Goal: Task Accomplishment & Management: Use online tool/utility

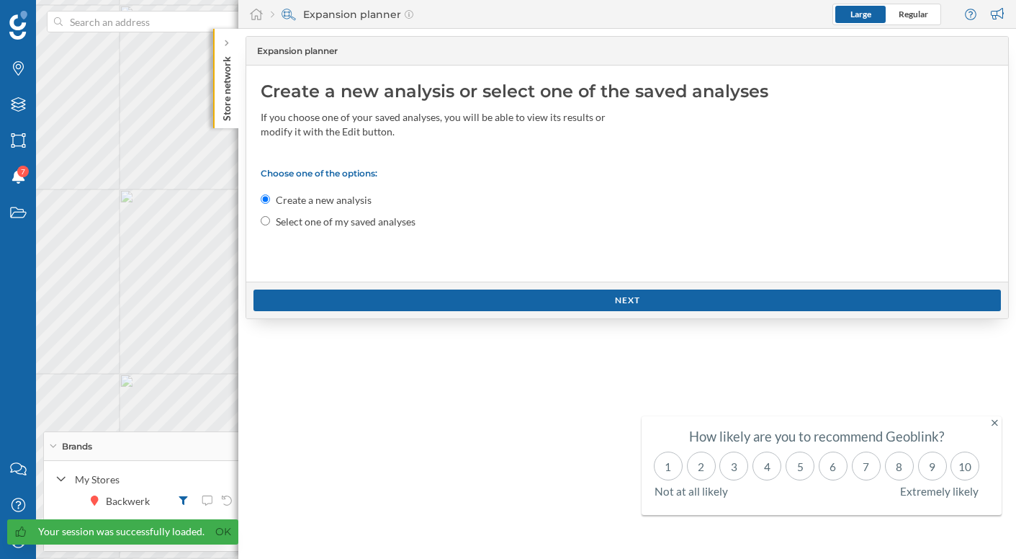
drag, startPoint x: 212, startPoint y: 537, endPoint x: 110, endPoint y: 542, distance: 102.4
click at [212, 536] on link "Ok" at bounding box center [223, 531] width 23 height 17
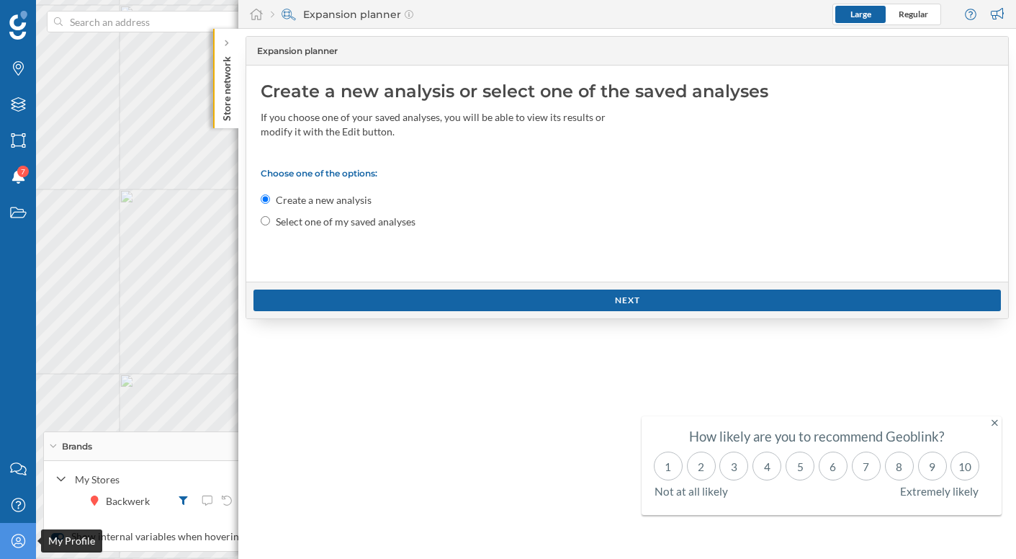
click at [24, 544] on icon "My Profile" at bounding box center [18, 541] width 18 height 14
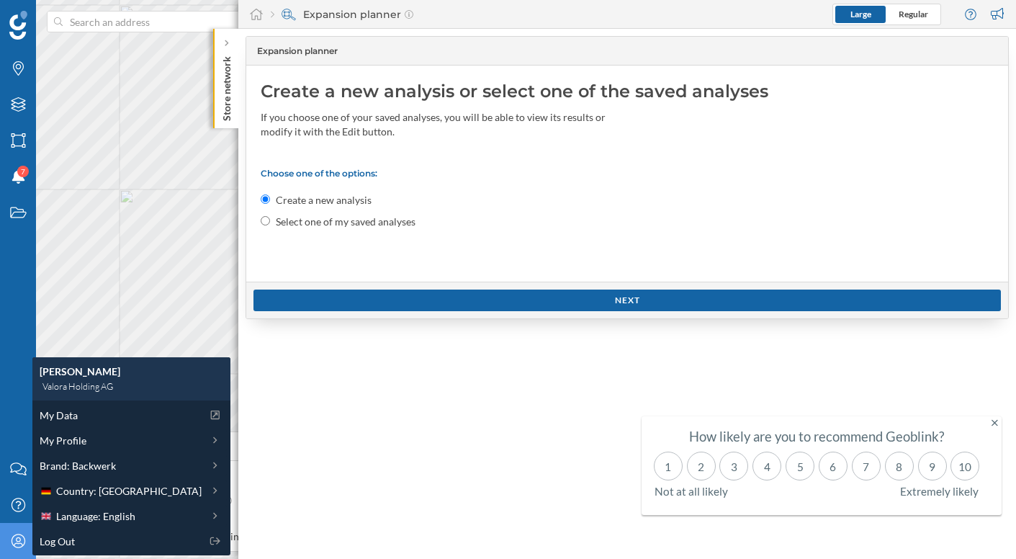
click at [24, 544] on icon "My Profile" at bounding box center [18, 541] width 18 height 14
click at [231, 45] on div at bounding box center [227, 43] width 14 height 14
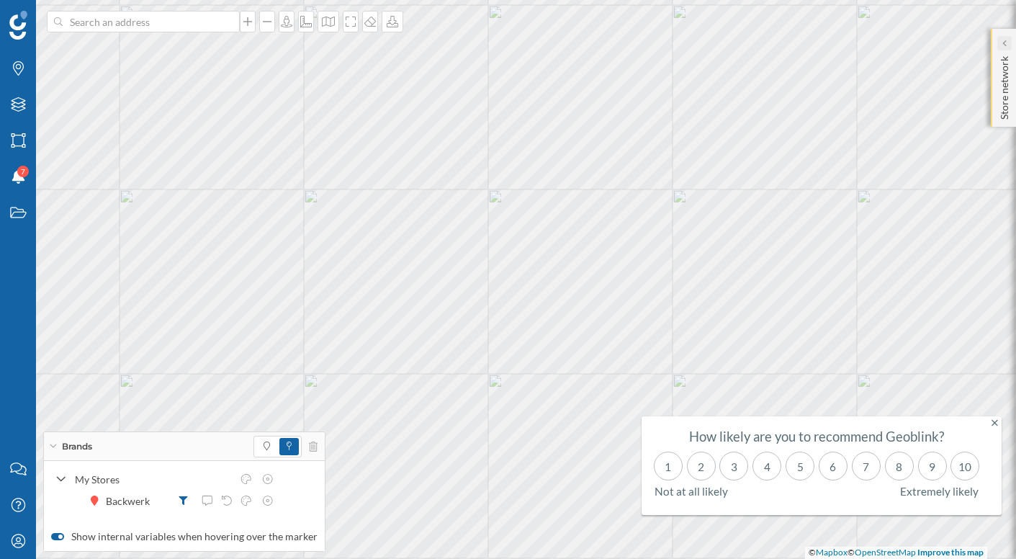
click at [642, 42] on icon at bounding box center [1004, 43] width 4 height 7
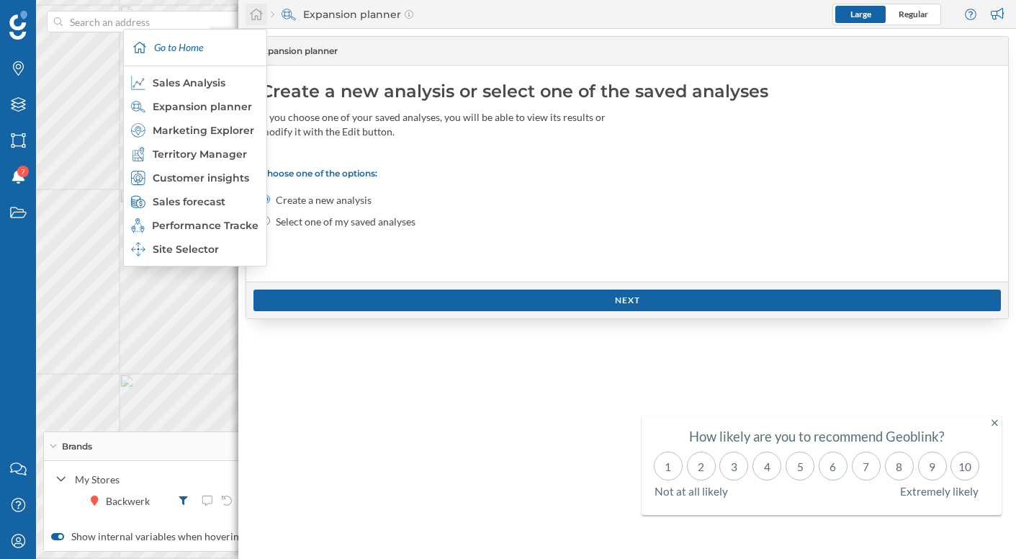
click at [254, 11] on icon at bounding box center [256, 14] width 14 height 13
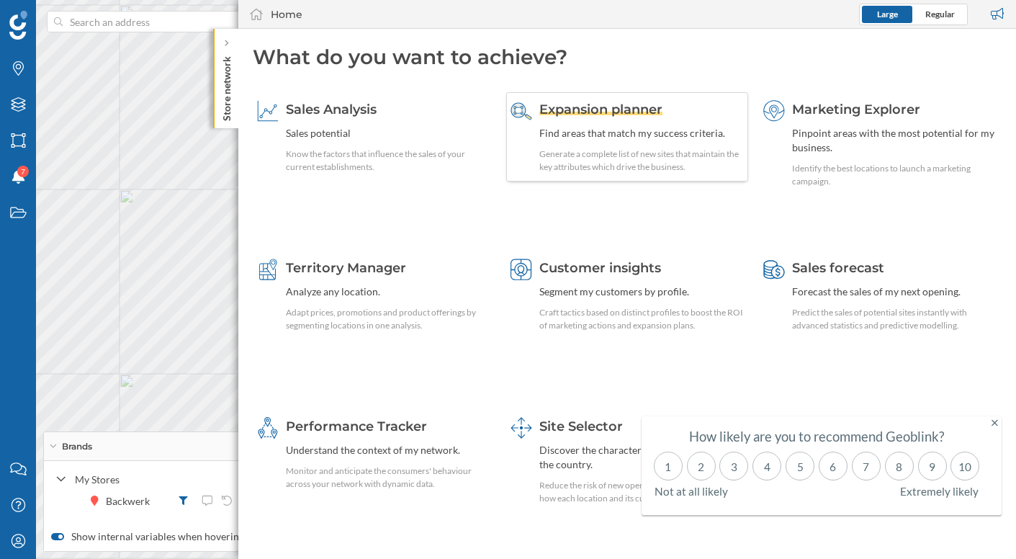
click at [642, 107] on span "Expansion planner" at bounding box center [600, 110] width 123 height 16
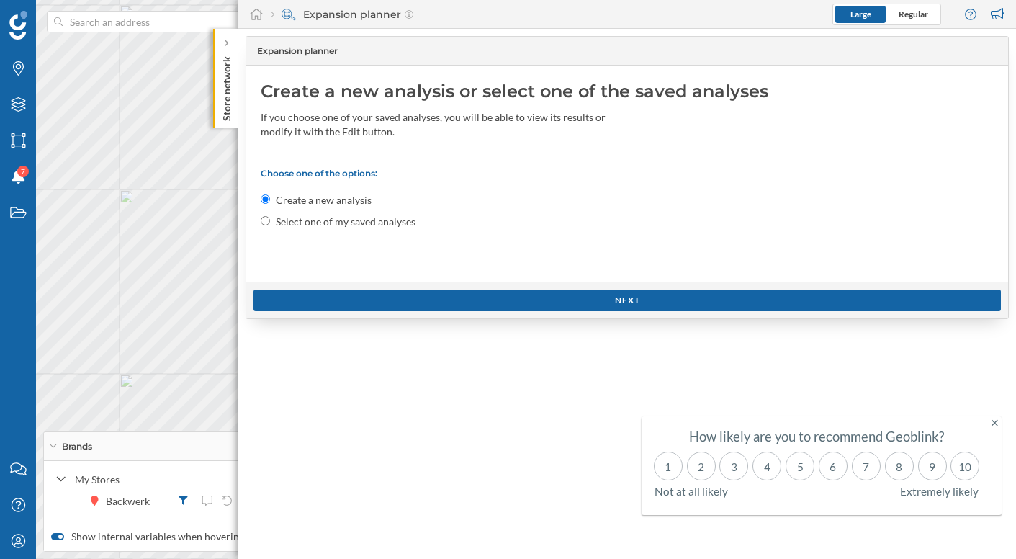
click at [323, 224] on label "Select one of my saved analyses" at bounding box center [346, 222] width 140 height 14
click at [270, 224] on input "Select one of my saved analyses" at bounding box center [265, 220] width 9 height 9
radio input "true"
radio input "false"
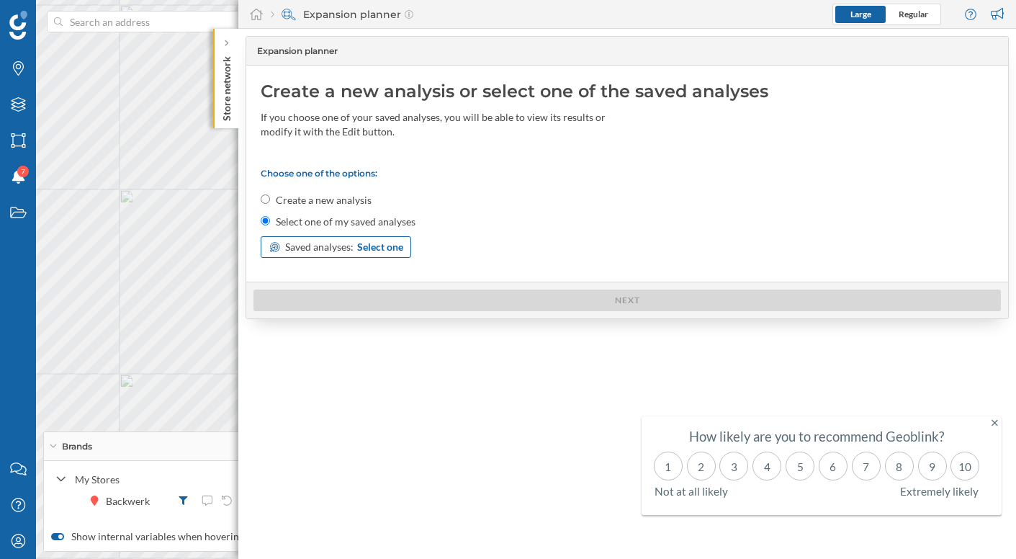
click at [383, 243] on span "Select one" at bounding box center [380, 247] width 46 height 14
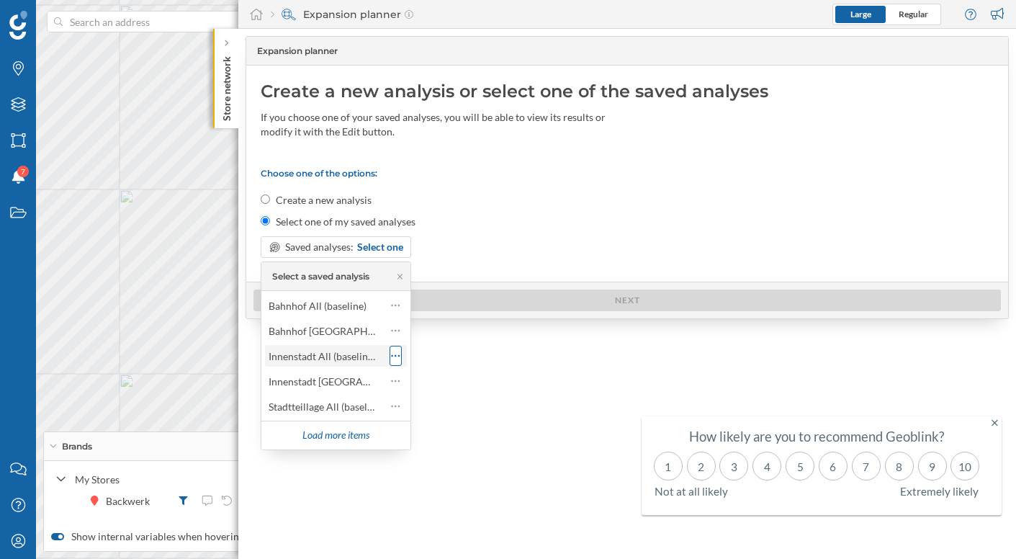
click at [392, 361] on icon at bounding box center [395, 356] width 9 height 14
click at [340, 361] on div "Innenstadt All (baseline)" at bounding box center [322, 356] width 107 height 12
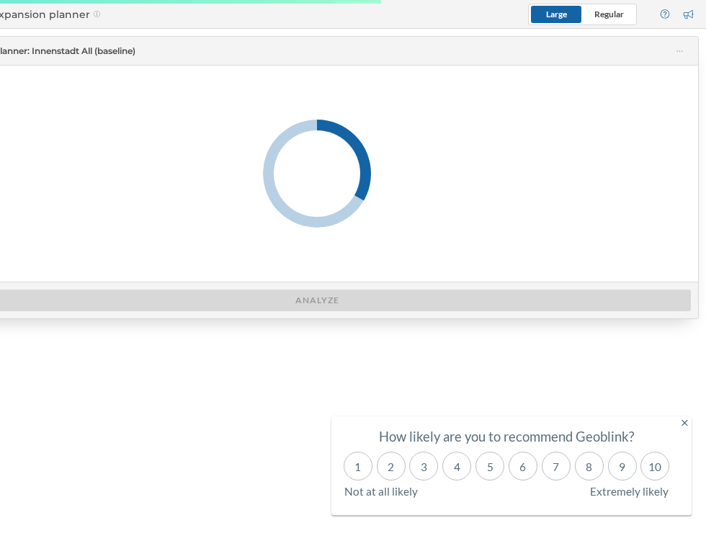
click at [642, 422] on icon at bounding box center [684, 423] width 6 height 6
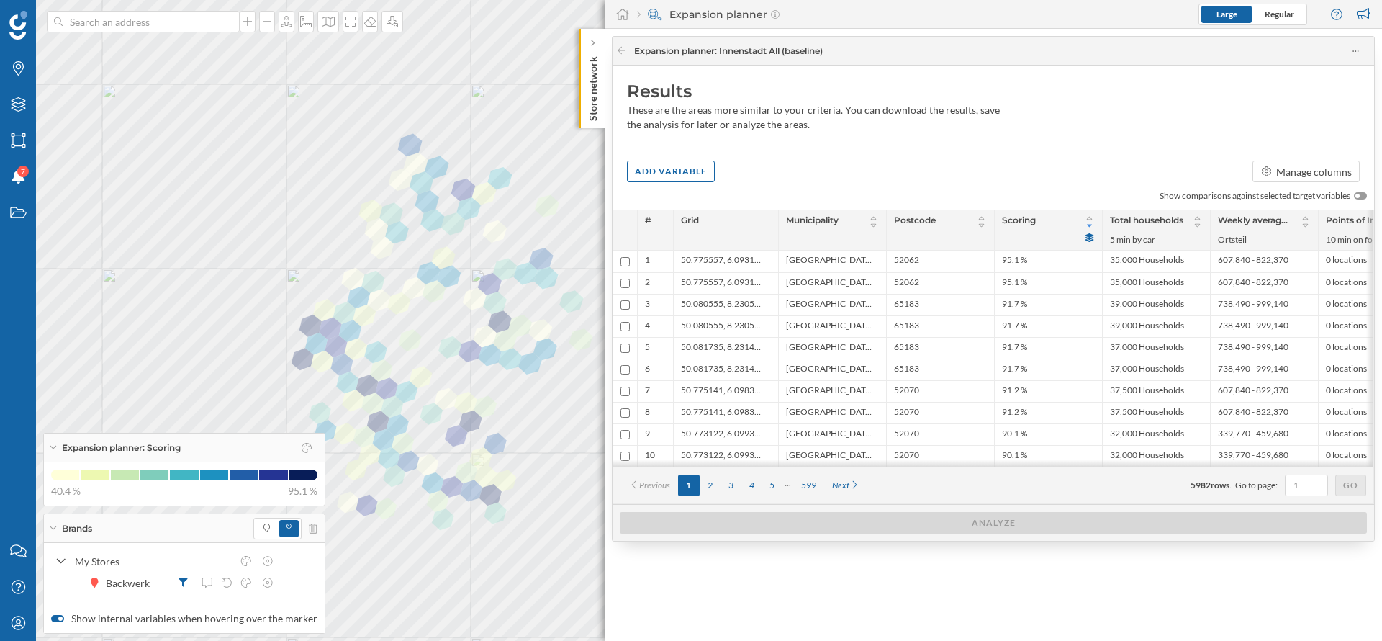
click at [50, 526] on icon at bounding box center [53, 528] width 8 height 4
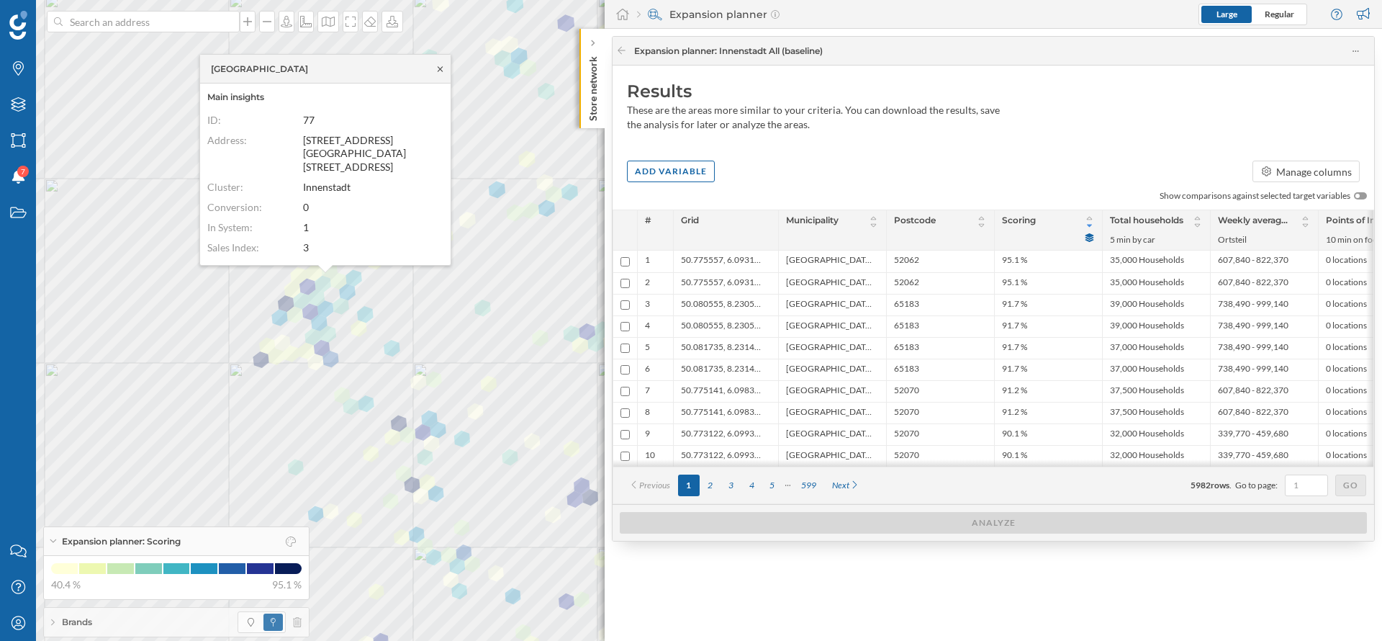
click at [437, 71] on icon at bounding box center [440, 69] width 11 height 9
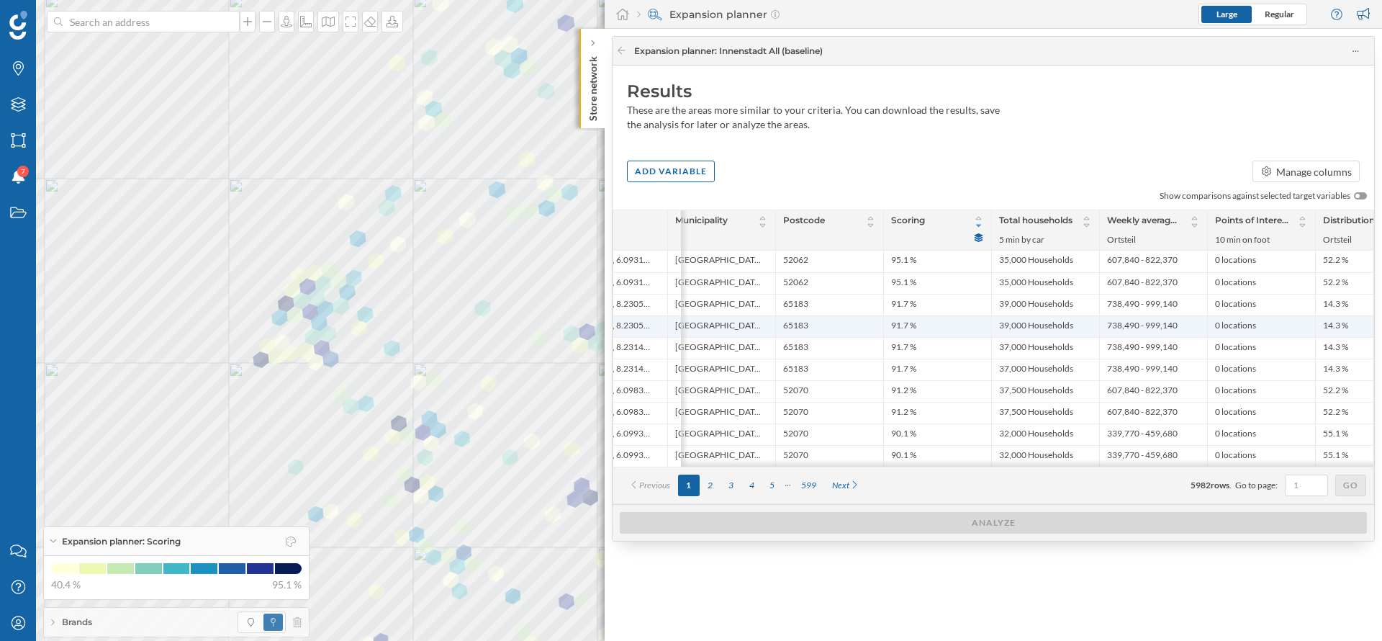
scroll to position [0, 109]
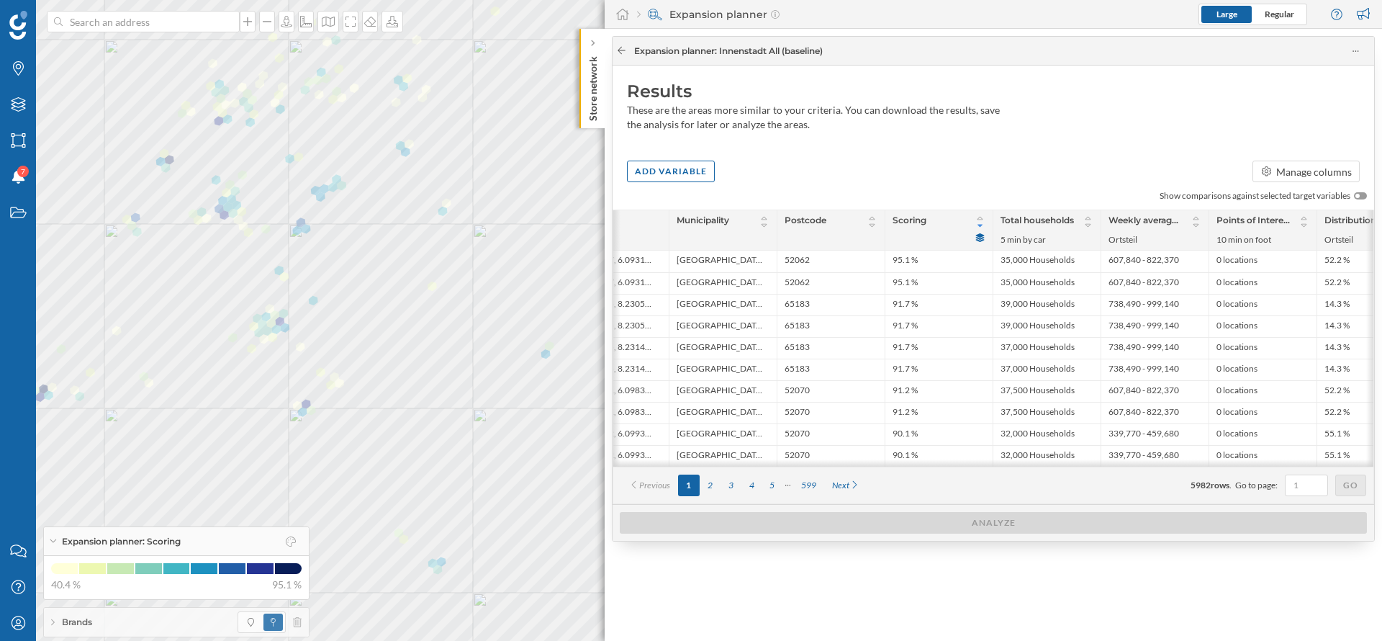
click at [626, 50] on icon at bounding box center [621, 50] width 11 height 9
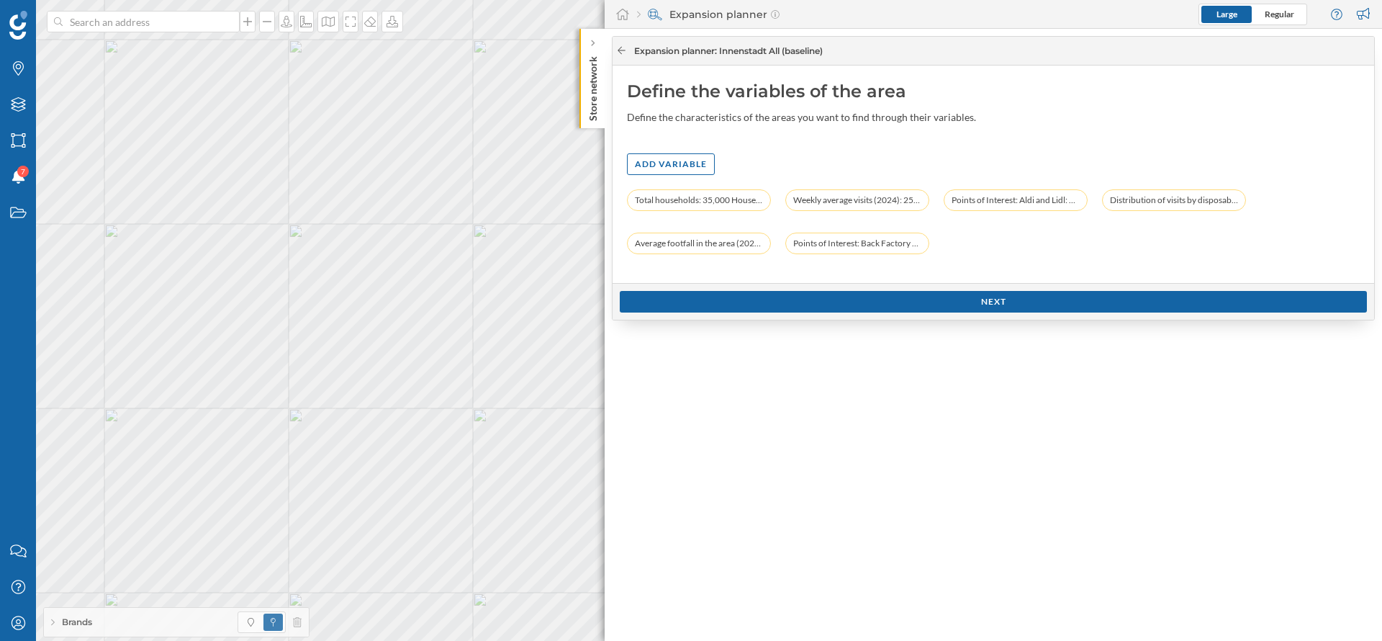
click at [619, 50] on icon at bounding box center [621, 50] width 11 height 9
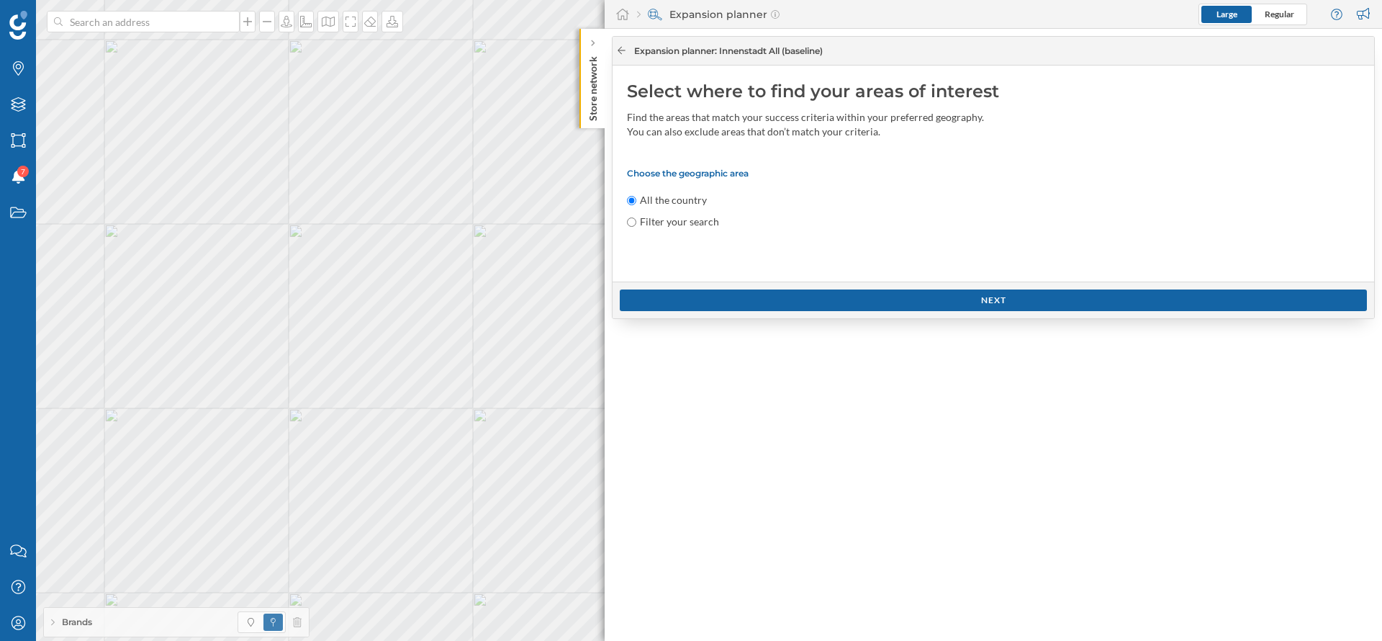
click at [622, 50] on icon at bounding box center [622, 50] width 8 height 7
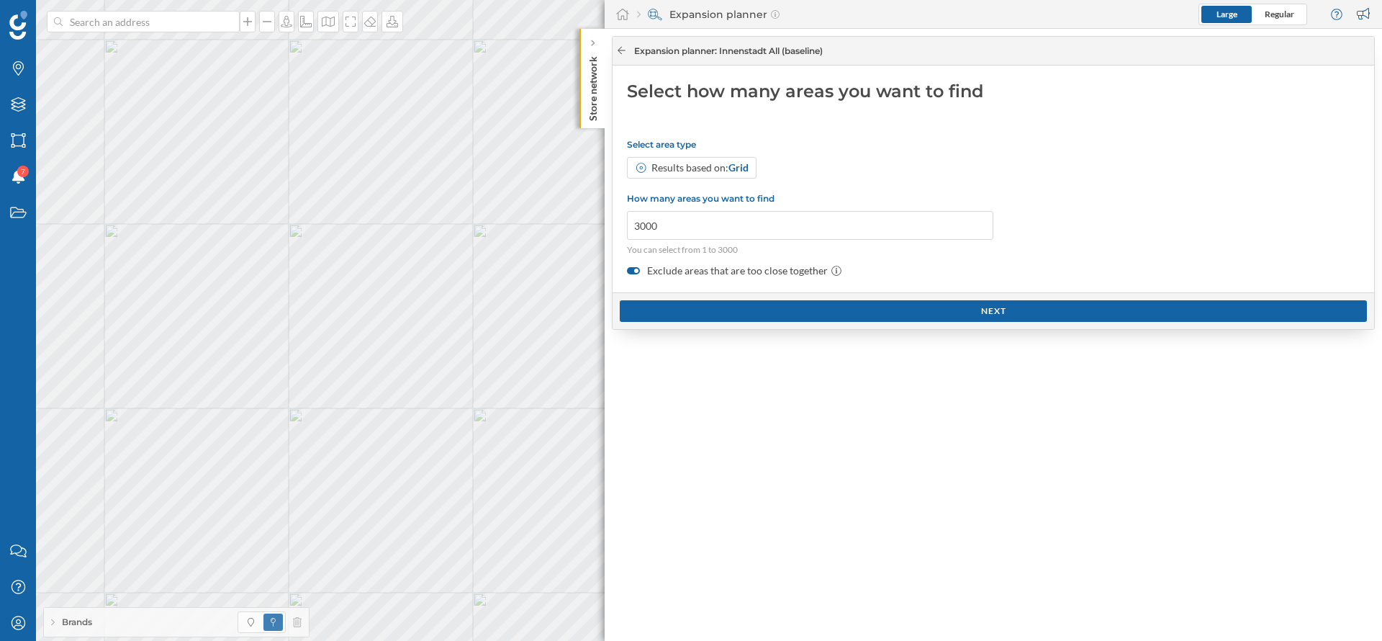
click at [626, 53] on icon at bounding box center [621, 50] width 11 height 9
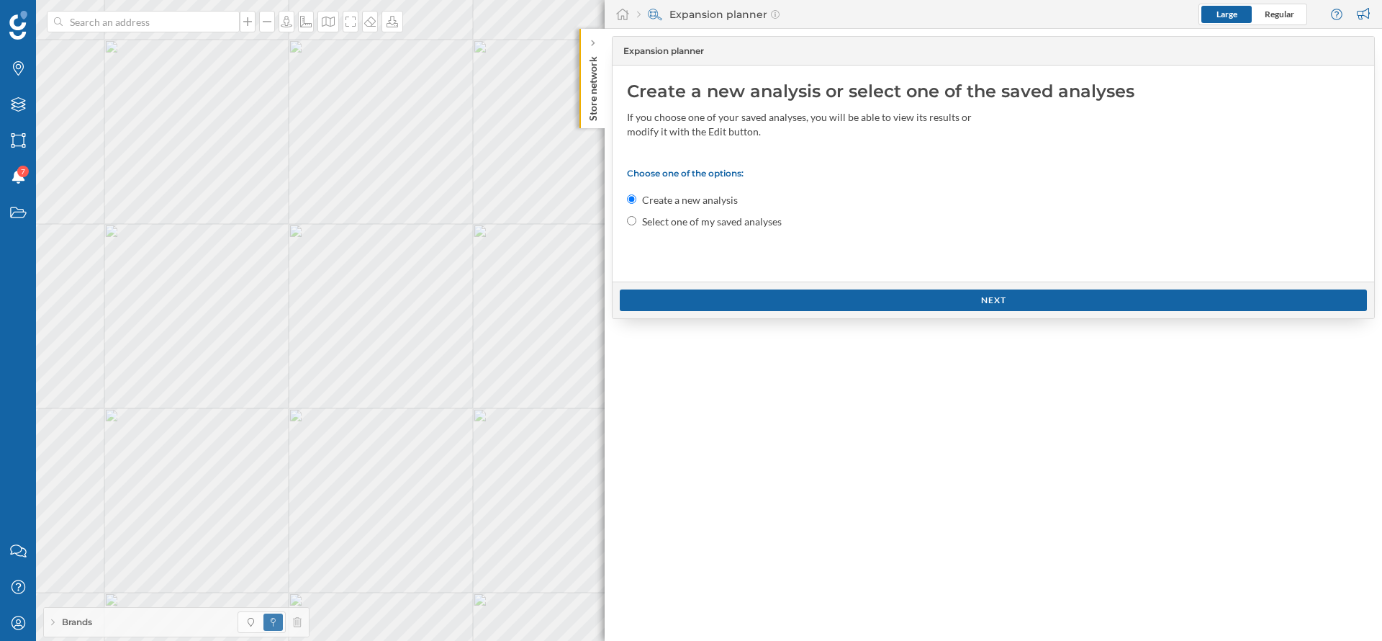
click at [642, 221] on label "Select one of my saved analyses" at bounding box center [712, 222] width 140 height 14
click at [637, 221] on input "Select one of my saved analyses" at bounding box center [631, 220] width 9 height 9
radio input "true"
radio input "false"
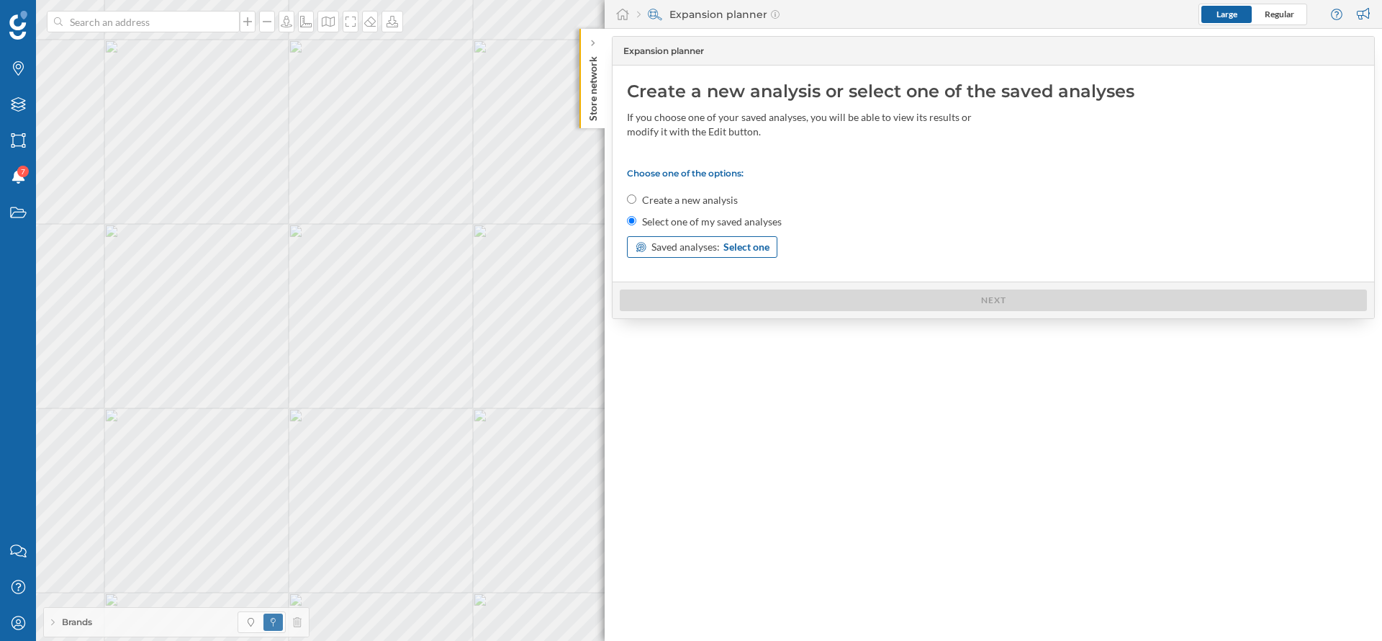
click at [642, 240] on span "Select one" at bounding box center [747, 247] width 46 height 14
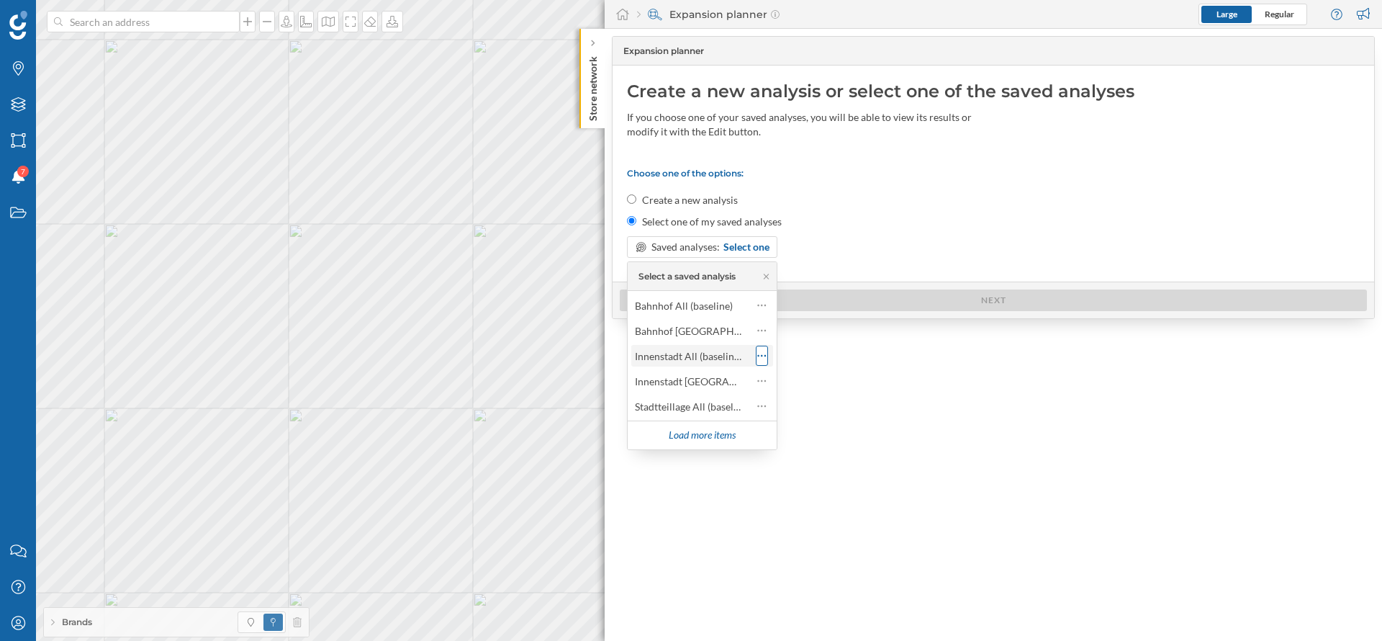
click at [642, 358] on icon at bounding box center [761, 356] width 9 height 14
click at [642, 356] on div "Innenstadt All (baseline)" at bounding box center [688, 356] width 107 height 12
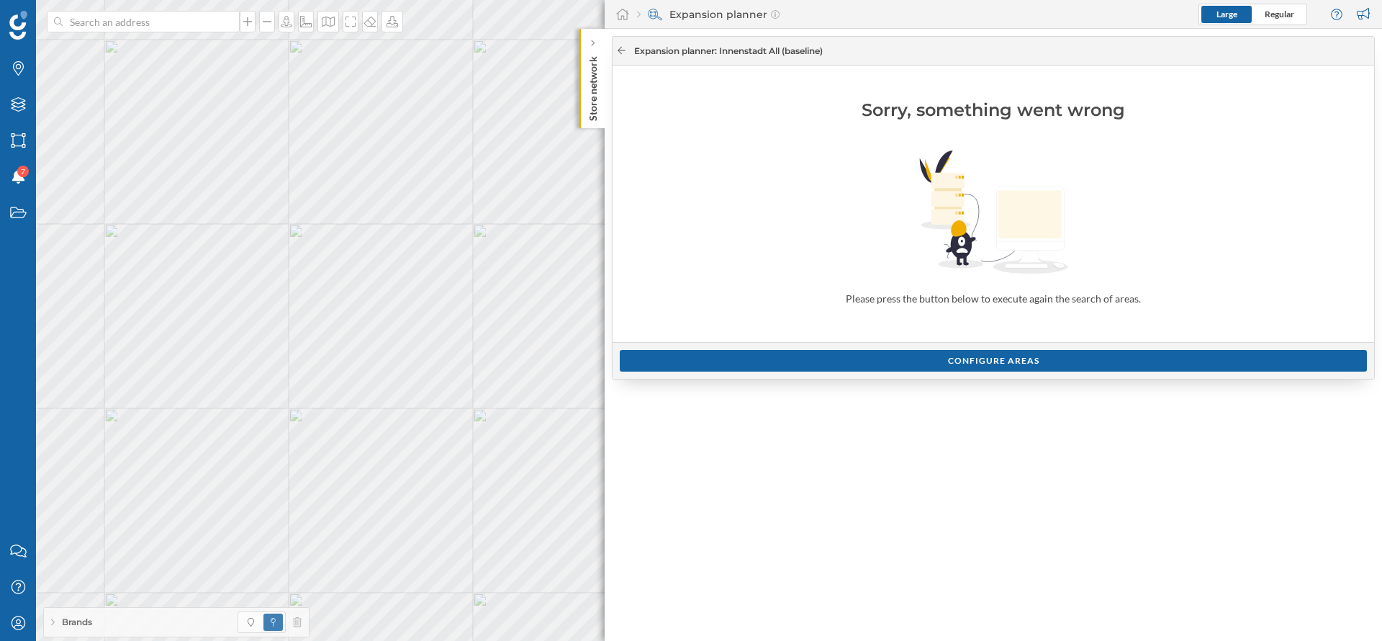
click at [621, 50] on icon at bounding box center [621, 50] width 11 height 9
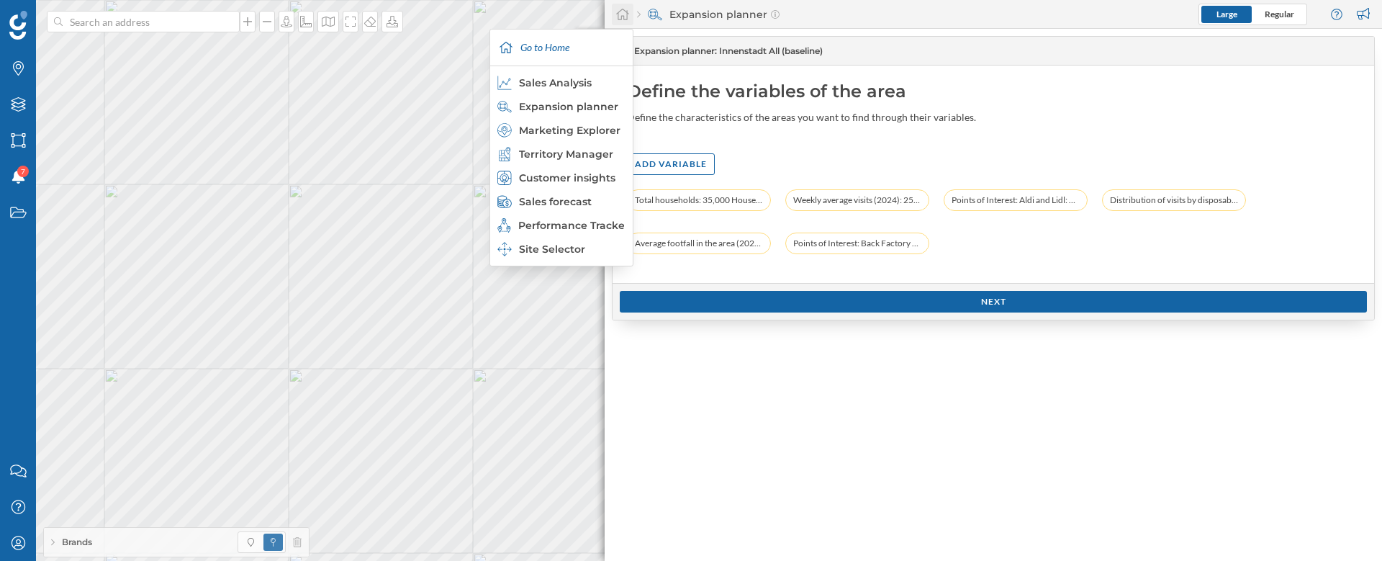
click at [619, 13] on icon at bounding box center [623, 14] width 14 height 13
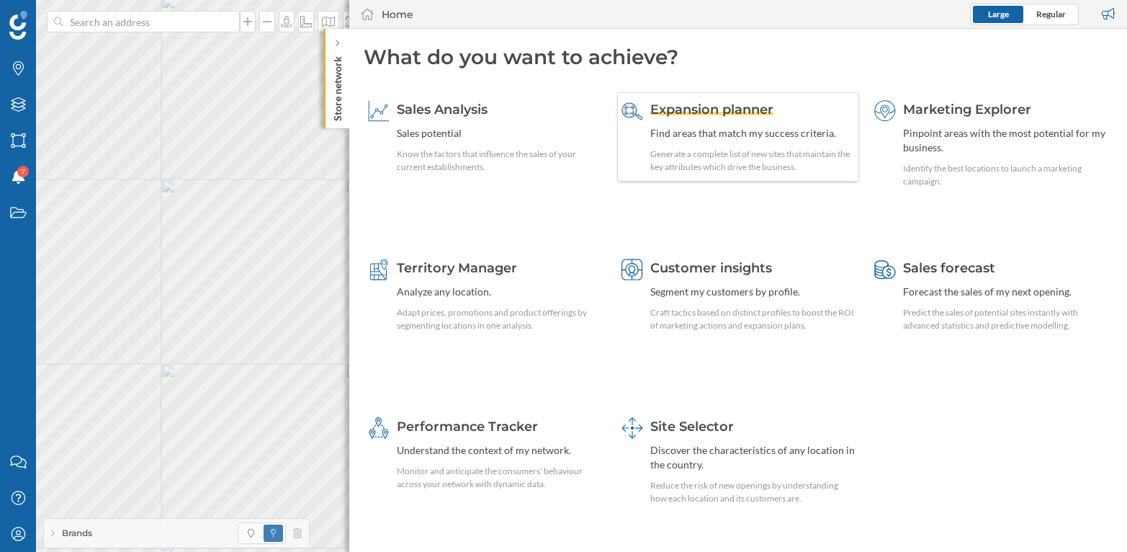
click at [642, 113] on span "Expansion planner" at bounding box center [711, 110] width 123 height 16
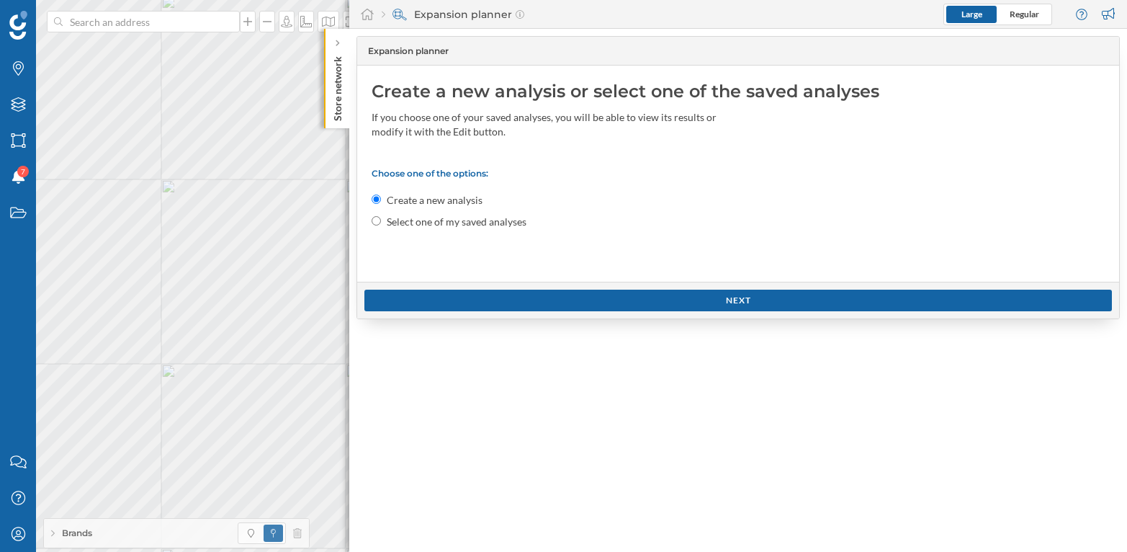
click at [395, 221] on label "Select one of my saved analyses" at bounding box center [457, 222] width 140 height 14
click at [381, 221] on input "Select one of my saved analyses" at bounding box center [376, 220] width 9 height 9
radio input "true"
radio input "false"
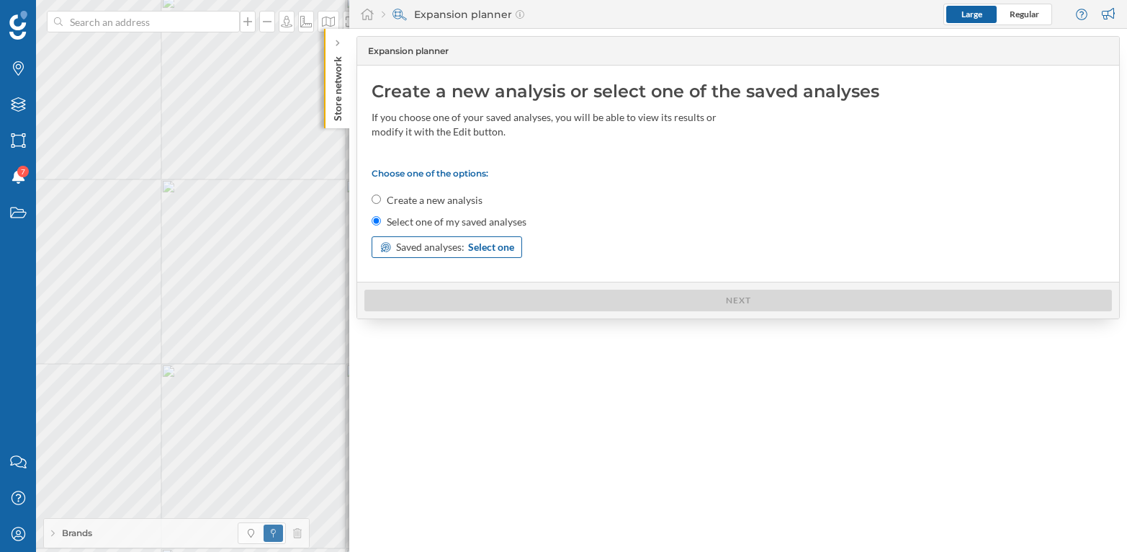
click at [493, 247] on span "Select one" at bounding box center [491, 247] width 46 height 14
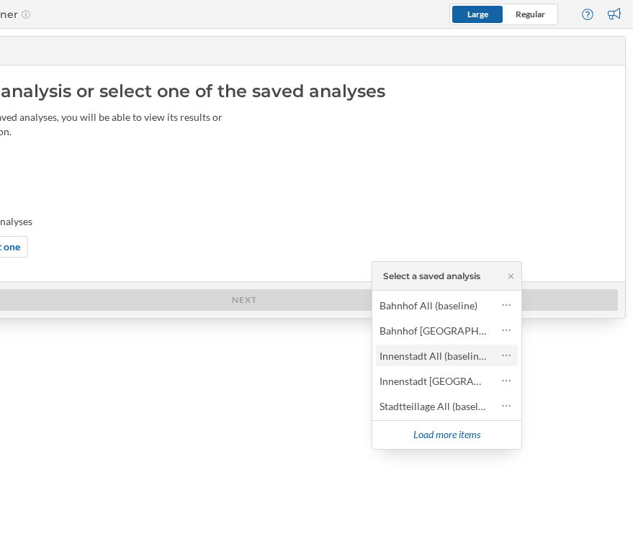
click at [431, 355] on div "Innenstadt All (baseline)" at bounding box center [432, 356] width 107 height 12
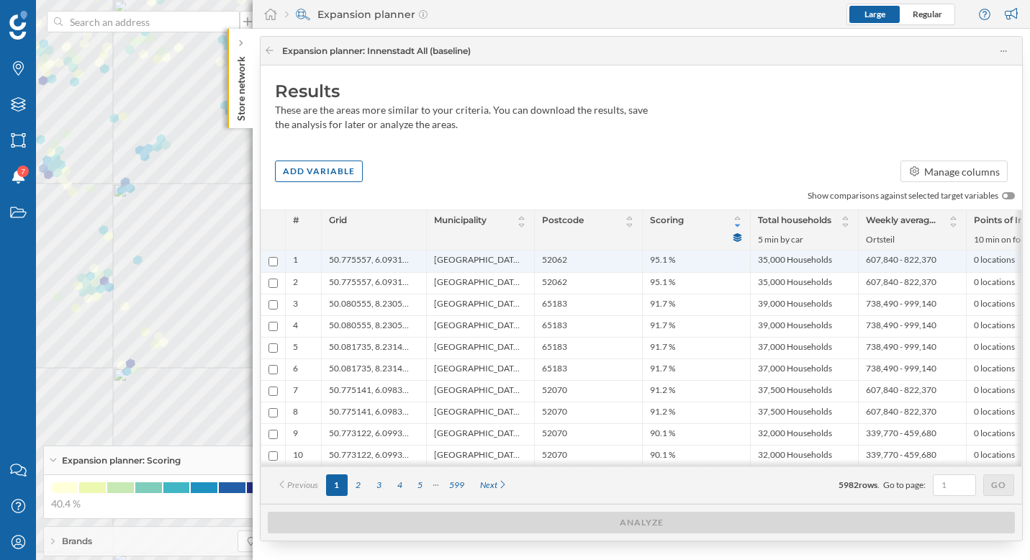
click at [372, 264] on span "50.775557, 6.093116" at bounding box center [370, 261] width 83 height 14
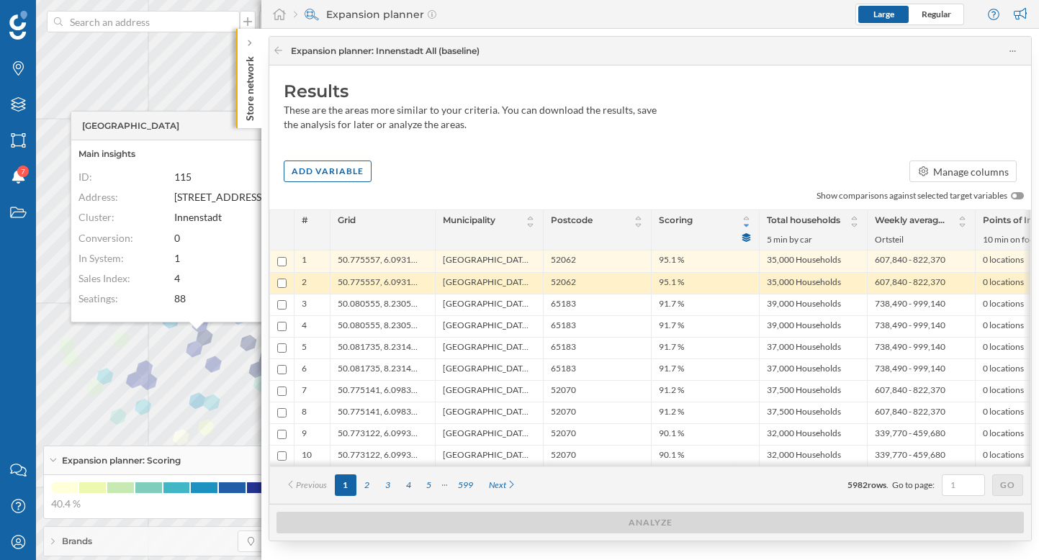
click at [477, 292] on ul "[GEOGRAPHIC_DATA], [GEOGRAPHIC_DATA]" at bounding box center [489, 283] width 93 height 21
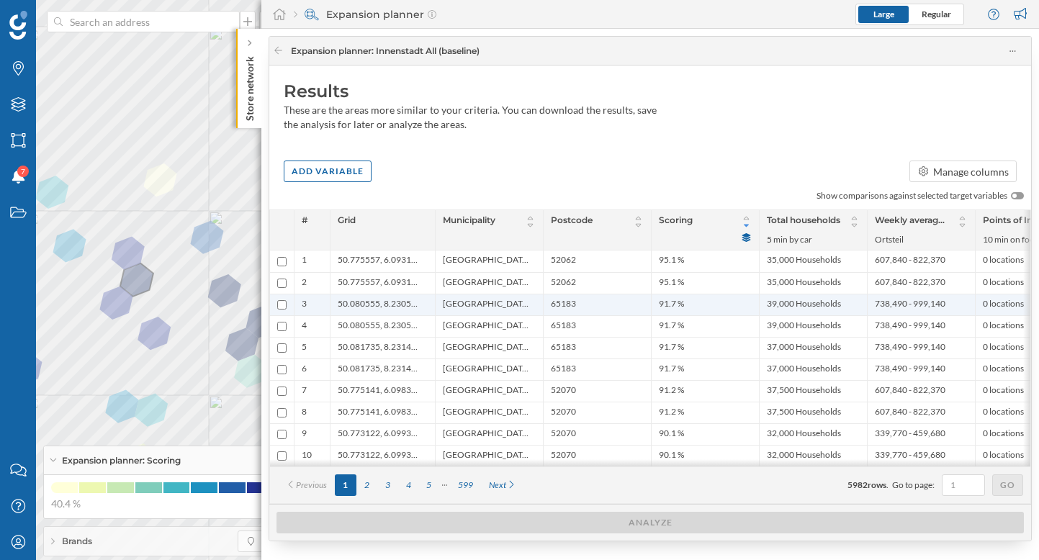
click at [478, 310] on span "[GEOGRAPHIC_DATA], [GEOGRAPHIC_DATA]" at bounding box center [486, 305] width 86 height 14
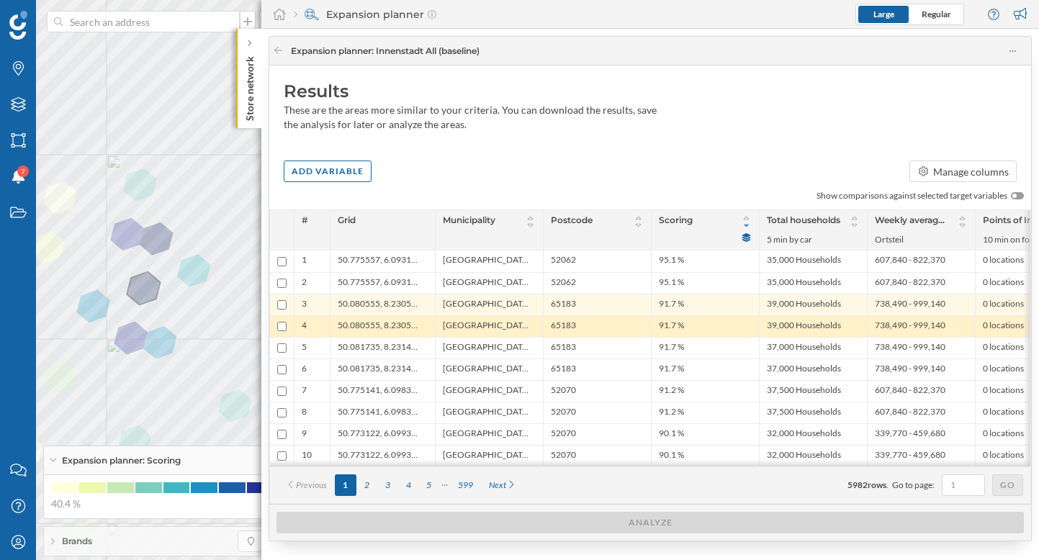
click at [479, 330] on span "[GEOGRAPHIC_DATA], [GEOGRAPHIC_DATA]" at bounding box center [486, 327] width 86 height 14
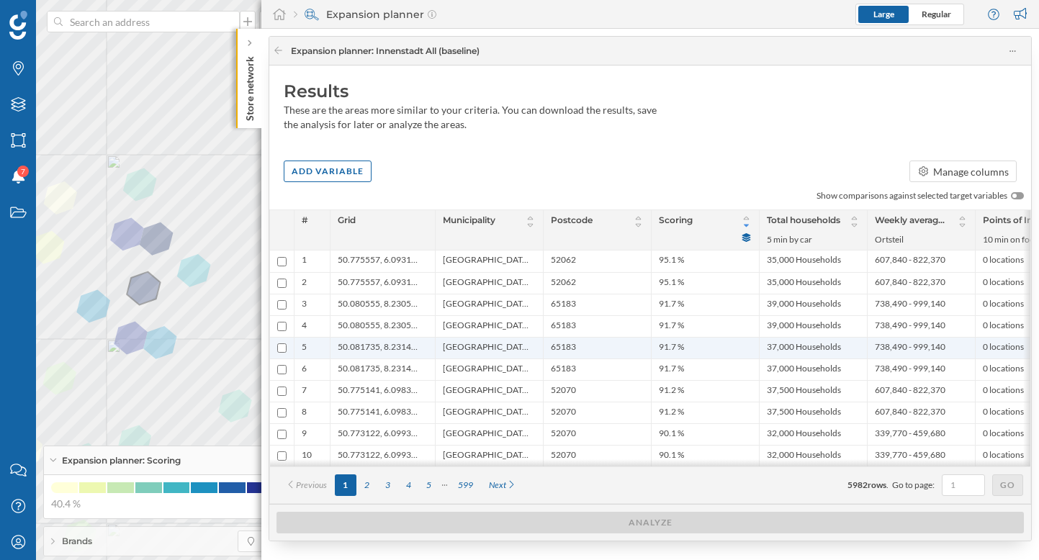
click at [471, 351] on span "[GEOGRAPHIC_DATA], [GEOGRAPHIC_DATA]" at bounding box center [486, 348] width 86 height 14
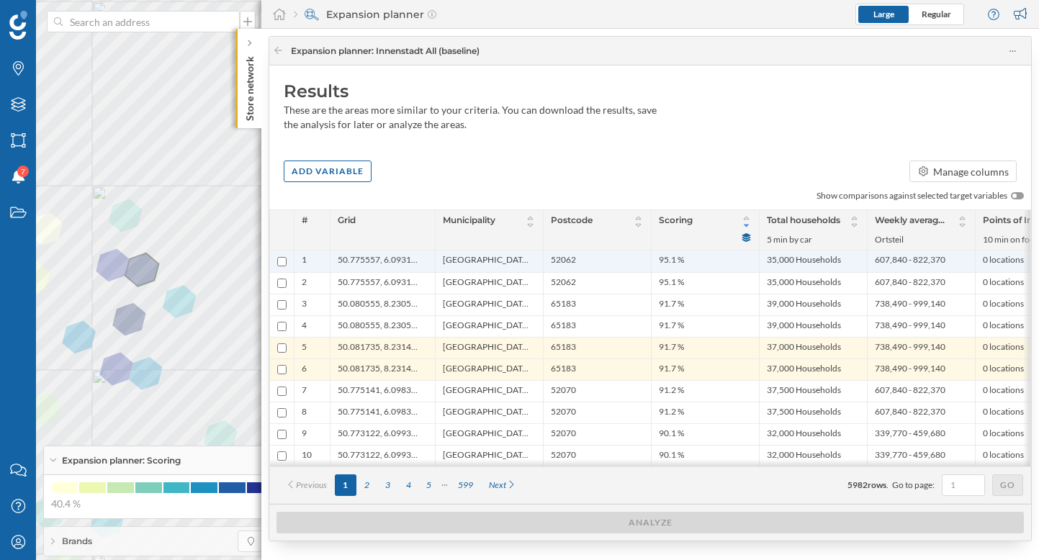
click at [477, 257] on span "[GEOGRAPHIC_DATA], [GEOGRAPHIC_DATA]" at bounding box center [486, 261] width 86 height 14
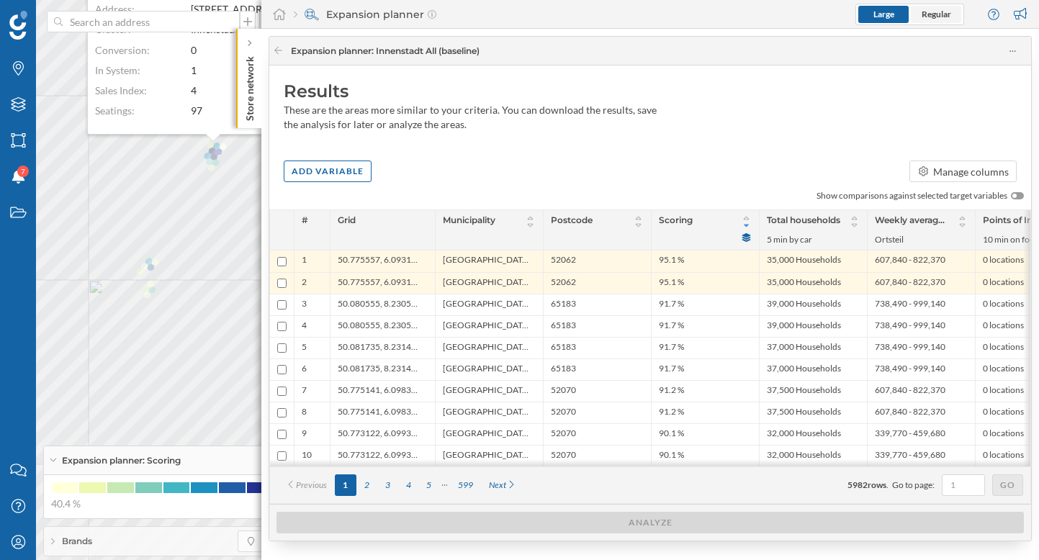
click at [642, 12] on span "Regular" at bounding box center [937, 14] width 30 height 11
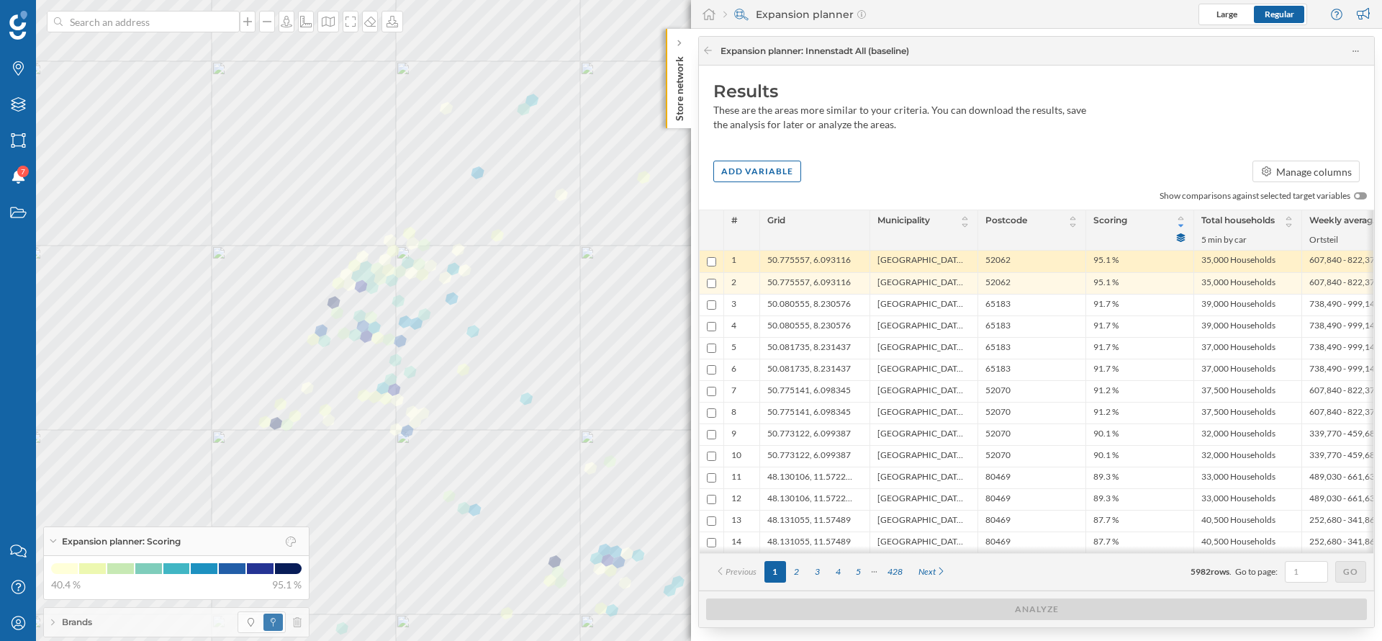
click at [642, 259] on span "50.775557, 6.093116" at bounding box center [810, 261] width 84 height 14
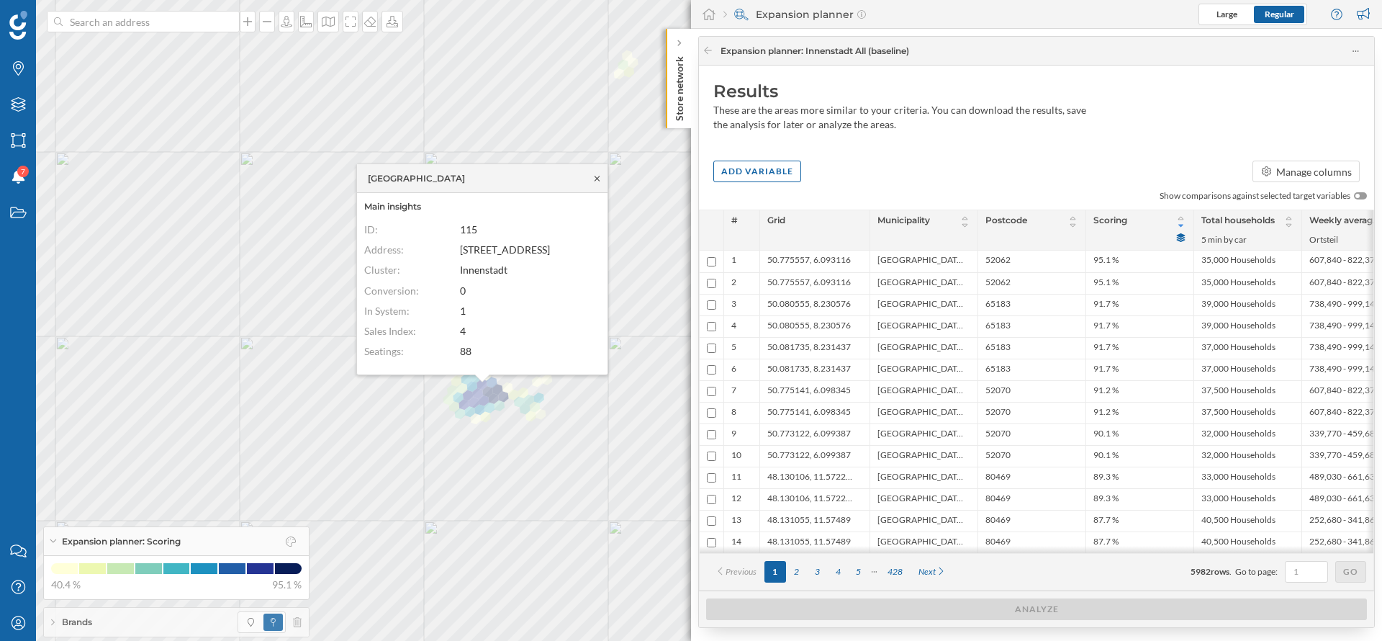
click at [600, 175] on icon at bounding box center [597, 178] width 11 height 9
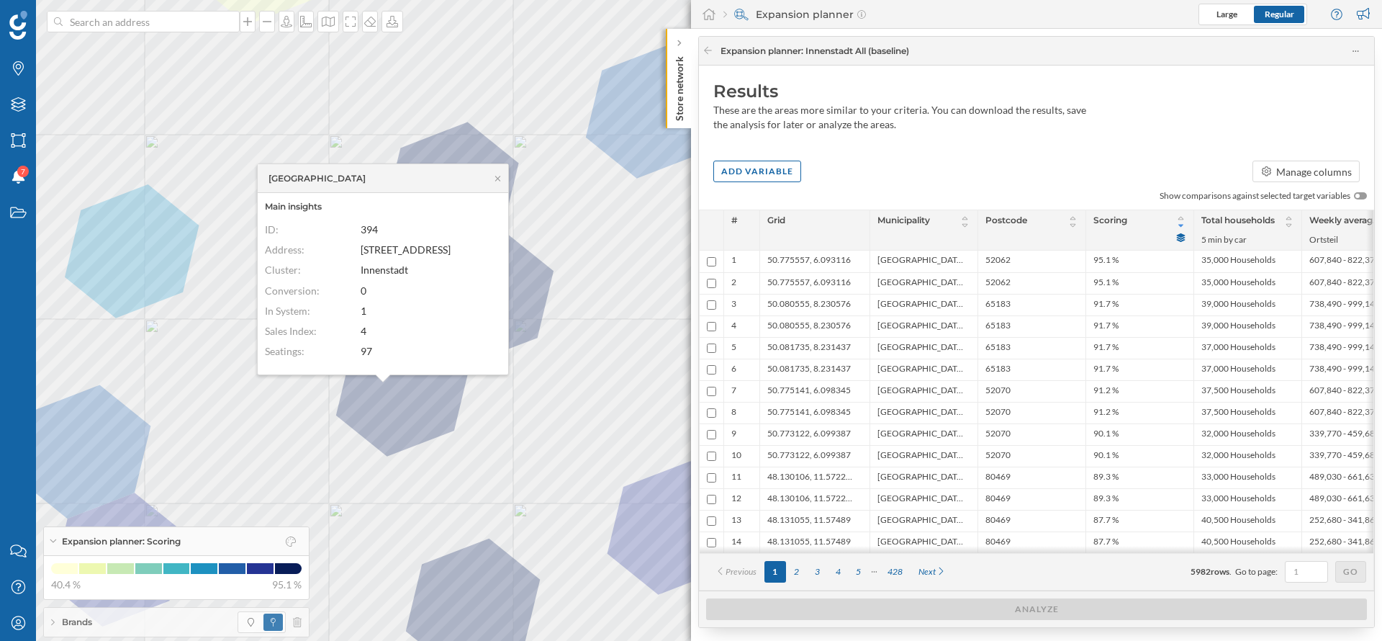
drag, startPoint x: 499, startPoint y: 181, endPoint x: 485, endPoint y: 242, distance: 62.9
click at [500, 181] on icon at bounding box center [498, 178] width 11 height 9
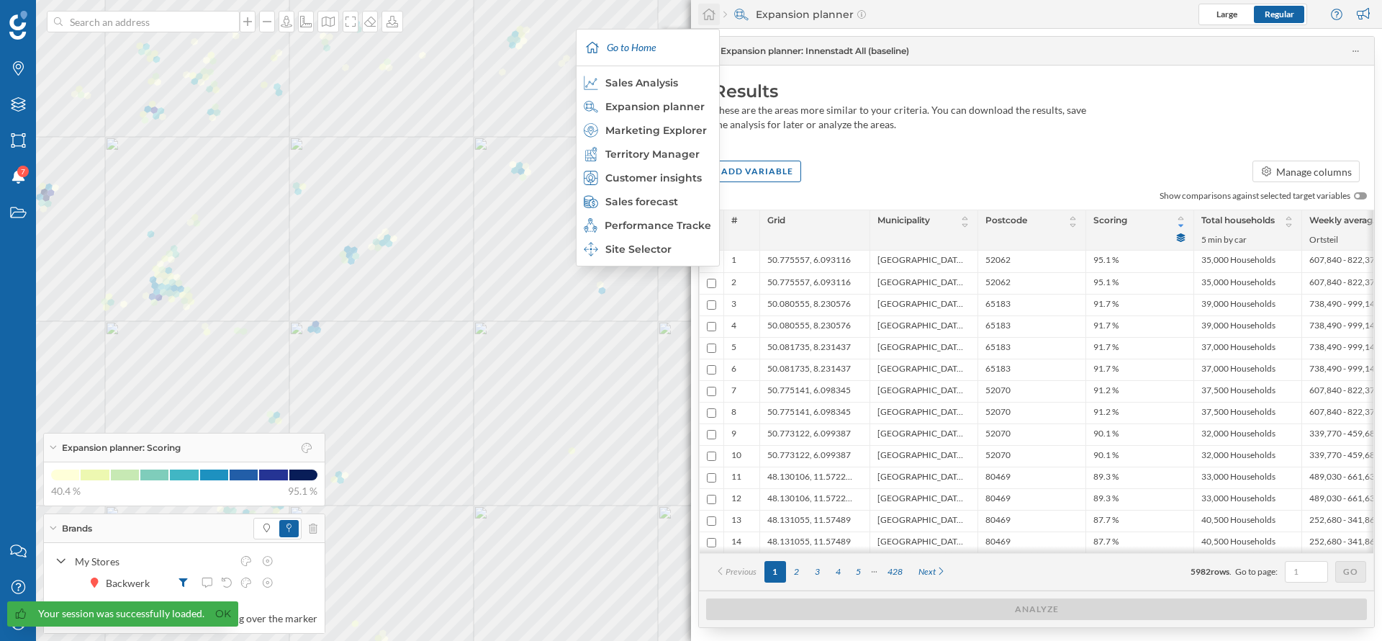
click at [709, 14] on icon at bounding box center [709, 14] width 14 height 13
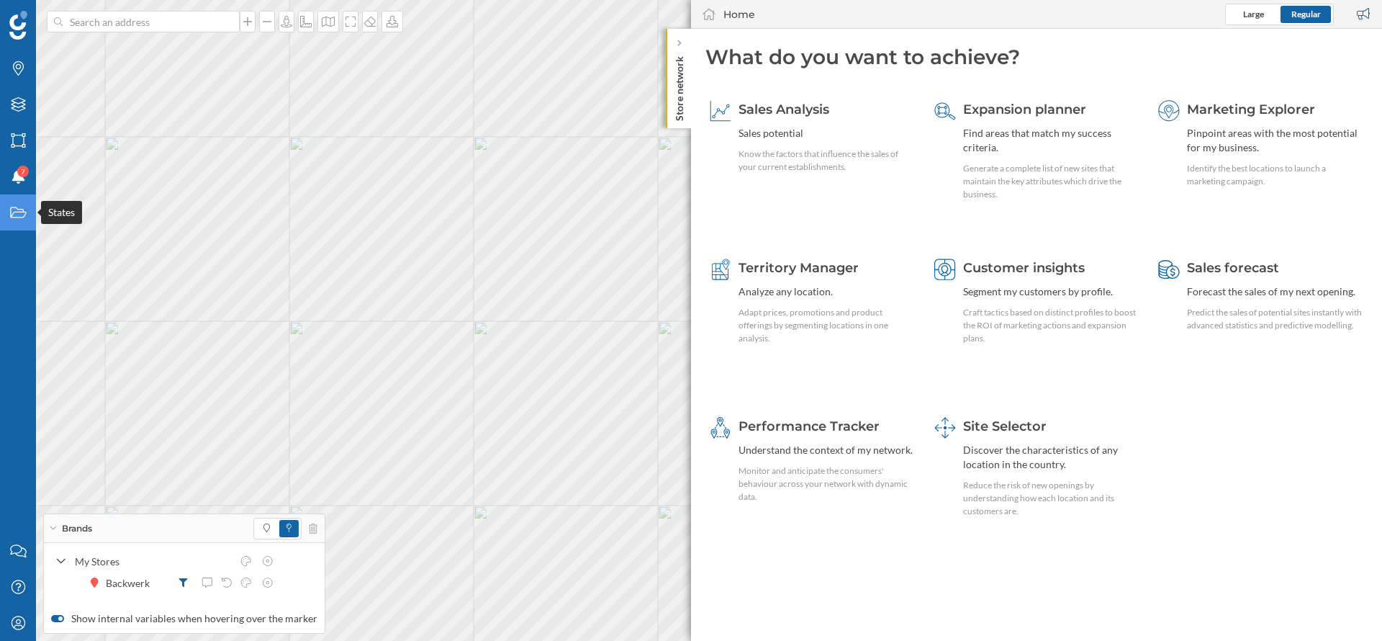
click at [22, 210] on icon at bounding box center [18, 212] width 16 height 11
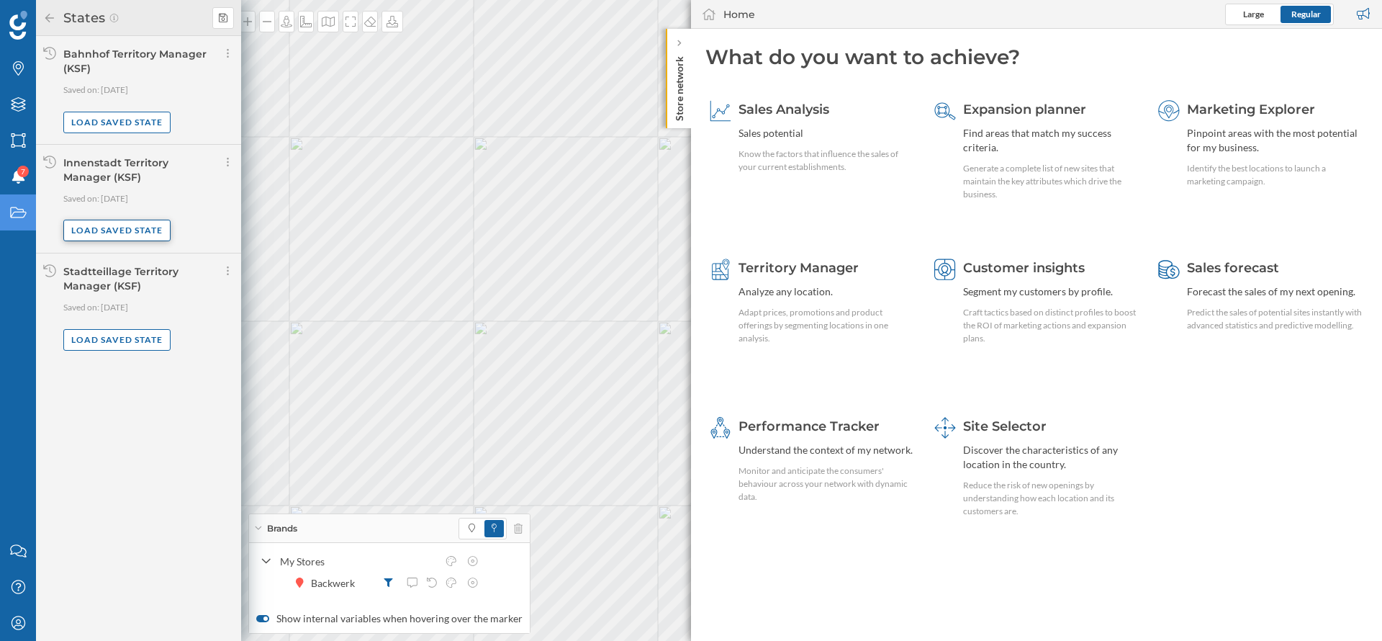
click at [135, 238] on div "Load saved state" at bounding box center [116, 231] width 107 height 22
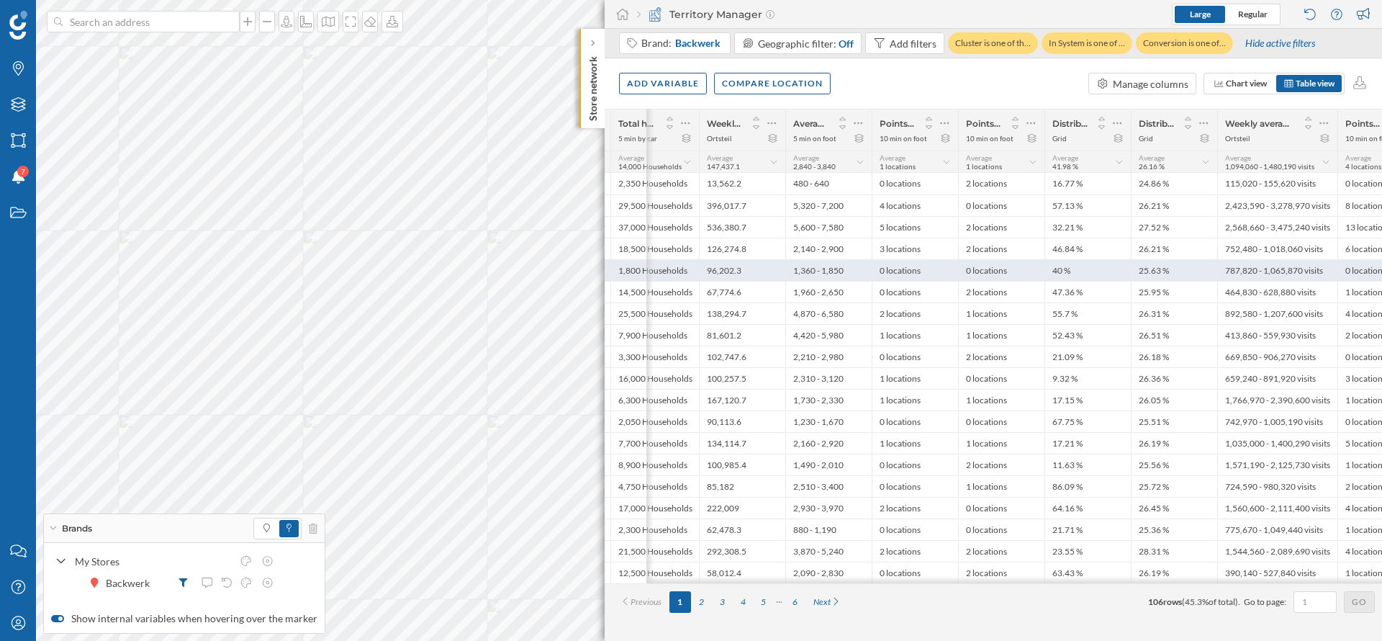
scroll to position [0, 454]
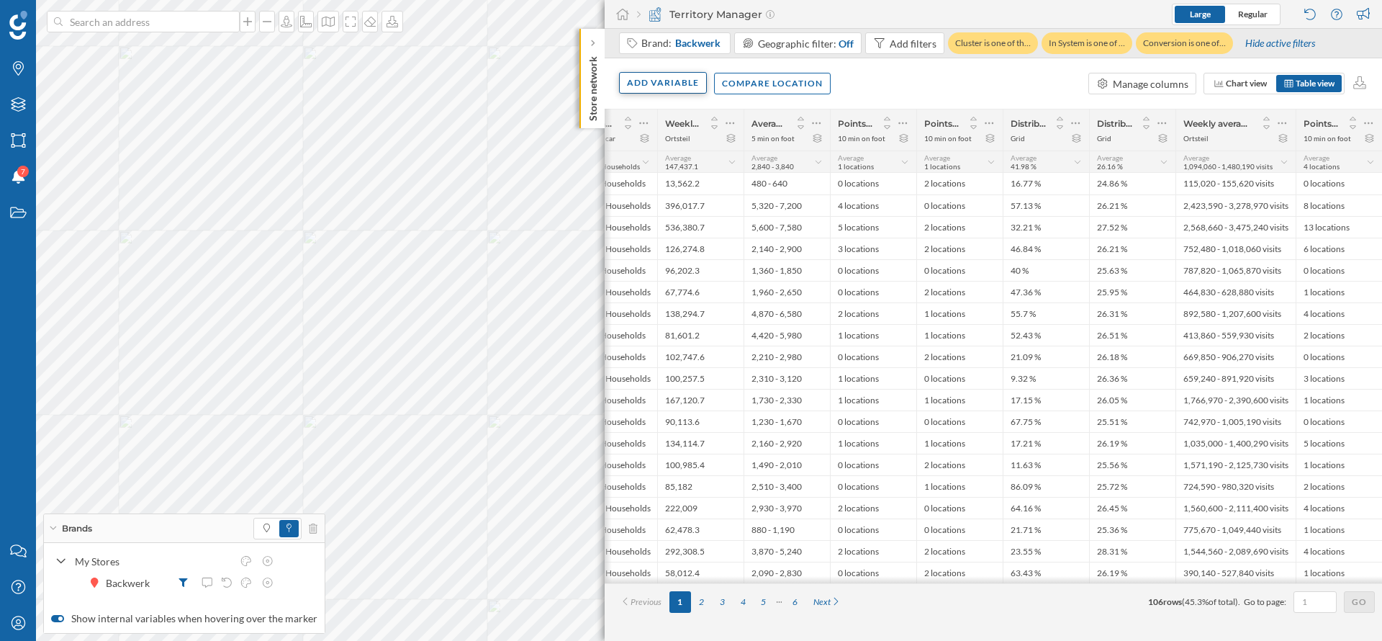
click at [661, 86] on div "Add variable" at bounding box center [663, 83] width 88 height 22
